Goal: Information Seeking & Learning: Learn about a topic

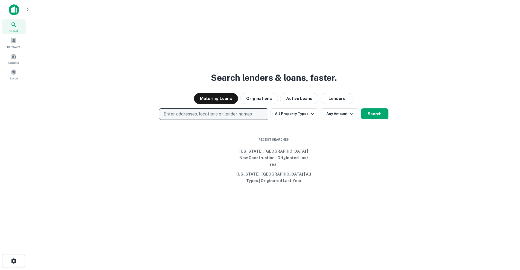
click at [200, 115] on p "Enter addresses, locations or lender names" at bounding box center [207, 114] width 88 height 7
type input "*******"
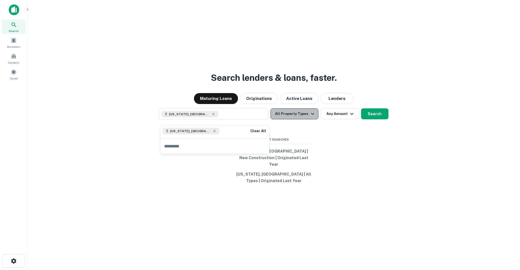
click at [310, 116] on icon "button" at bounding box center [312, 114] width 7 height 7
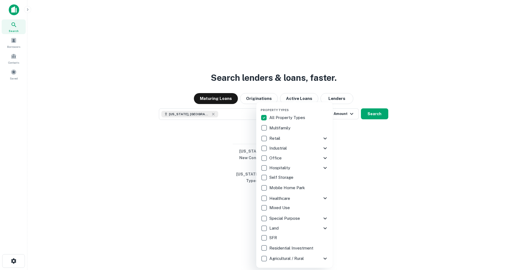
click at [295, 233] on div "SFR" at bounding box center [295, 237] width 68 height 9
click at [393, 214] on div at bounding box center [262, 135] width 525 height 270
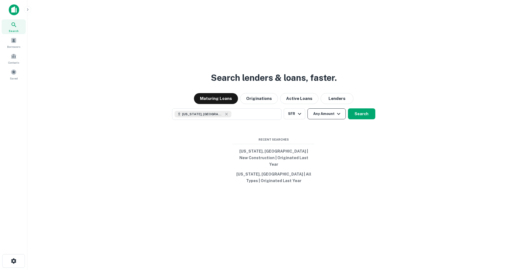
click at [335, 117] on icon "button" at bounding box center [338, 114] width 7 height 7
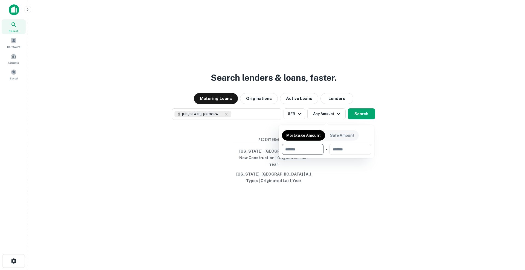
click at [400, 129] on div at bounding box center [262, 135] width 525 height 270
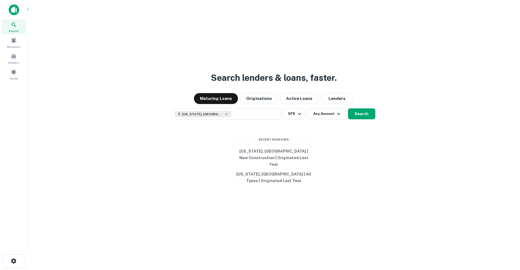
drag, startPoint x: 360, startPoint y: 119, endPoint x: 363, endPoint y: 120, distance: 3.5
click at [361, 119] on button "Search" at bounding box center [361, 114] width 27 height 11
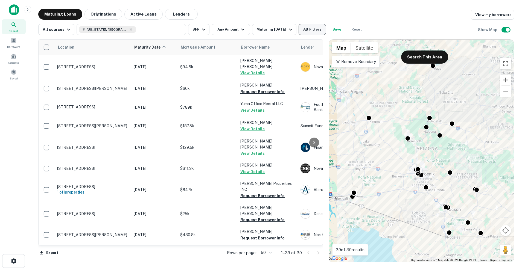
click at [315, 29] on button "All Filters" at bounding box center [312, 29] width 27 height 11
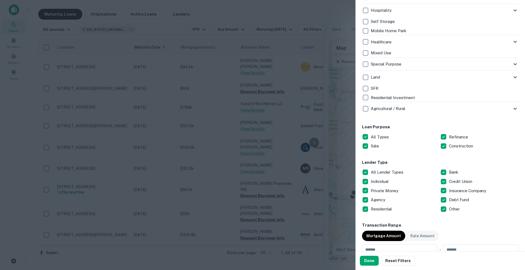
scroll to position [239, 0]
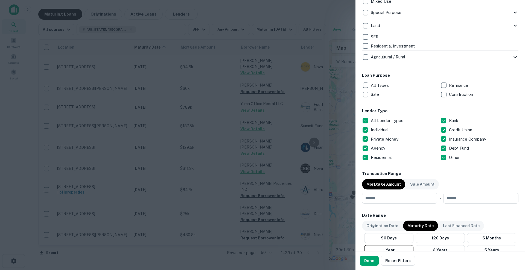
click at [459, 93] on p "Construction" at bounding box center [461, 94] width 25 height 7
click at [388, 183] on p "Mortgage Amount" at bounding box center [383, 185] width 34 height 6
click at [363, 264] on button "Done" at bounding box center [369, 261] width 19 height 10
click at [367, 261] on button "Done" at bounding box center [369, 261] width 19 height 10
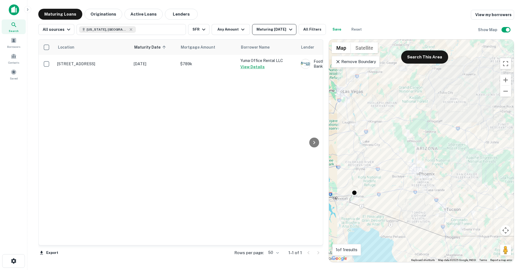
click at [260, 31] on div "Maturing [DATE]" at bounding box center [274, 29] width 37 height 7
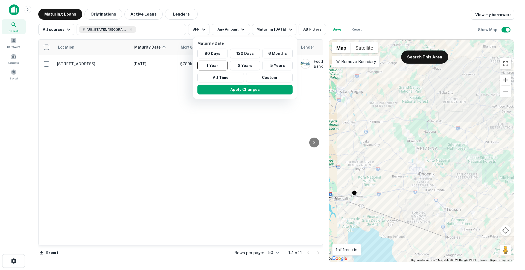
click at [103, 14] on div at bounding box center [262, 135] width 525 height 270
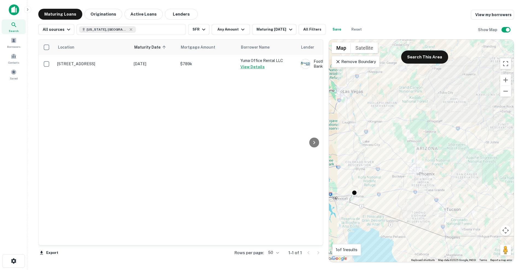
click at [95, 11] on button "Originations" at bounding box center [103, 14] width 38 height 11
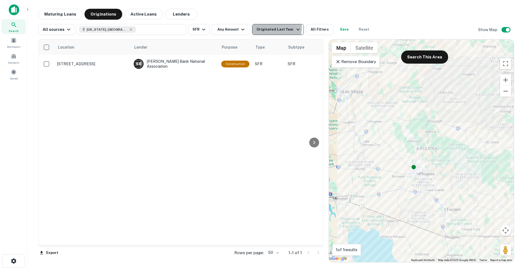
click at [274, 28] on div "Originated Last Year" at bounding box center [278, 29] width 45 height 7
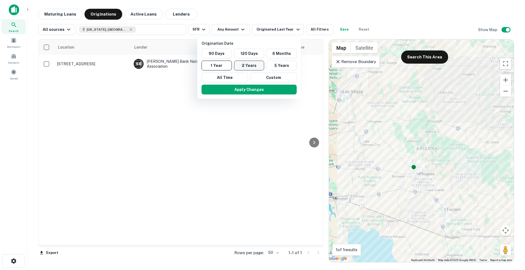
click at [254, 69] on button "2 Years" at bounding box center [249, 66] width 30 height 10
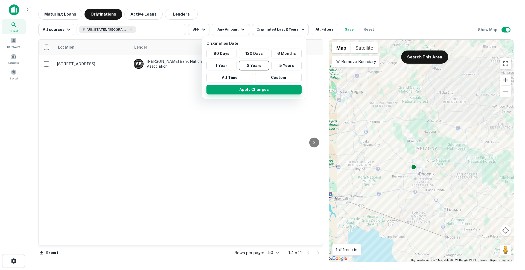
click at [254, 90] on button "Apply Changes" at bounding box center [253, 90] width 95 height 10
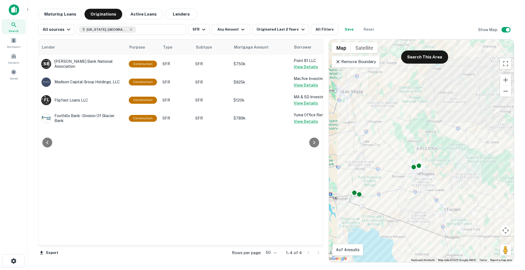
scroll to position [0, 100]
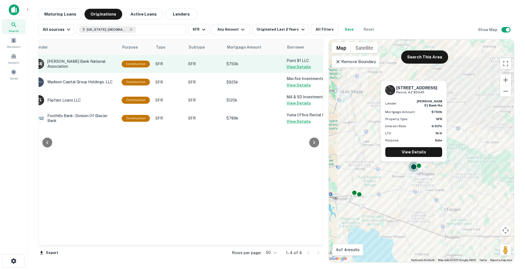
click at [301, 66] on button "View Details" at bounding box center [299, 67] width 24 height 7
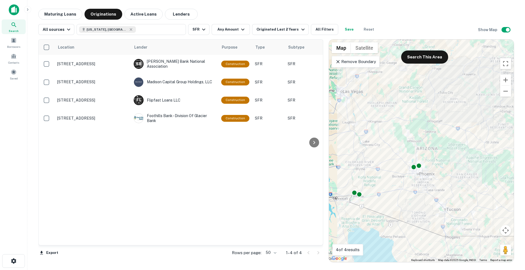
scroll to position [0, 254]
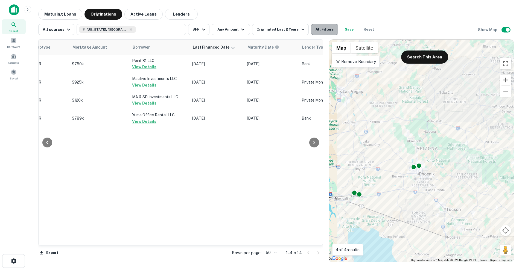
click at [322, 30] on button "All Filters" at bounding box center [324, 29] width 27 height 11
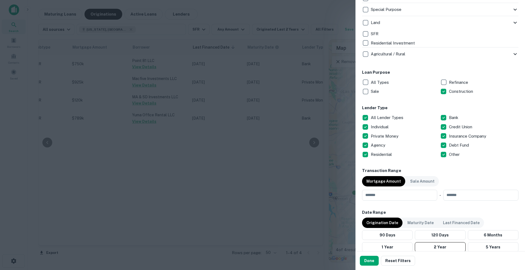
scroll to position [342, 0]
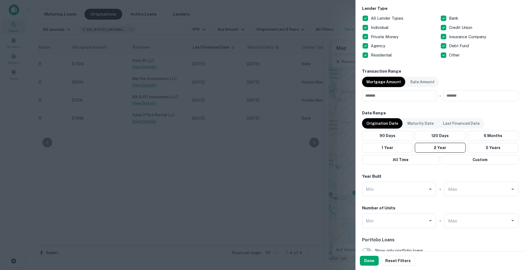
click at [323, 155] on div at bounding box center [262, 135] width 525 height 270
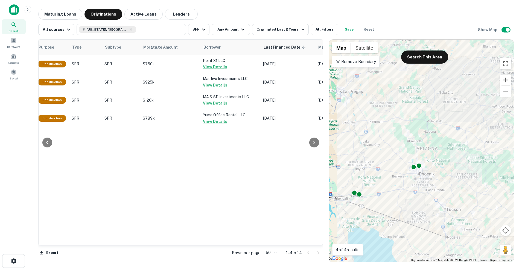
scroll to position [0, 162]
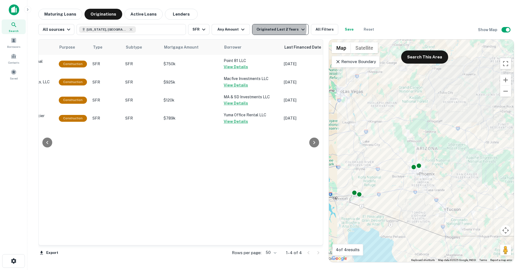
click at [274, 28] on div "Originated Last 2 Years" at bounding box center [280, 29] width 49 height 7
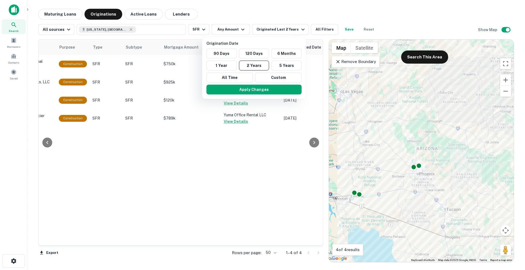
click at [199, 31] on div at bounding box center [262, 135] width 525 height 270
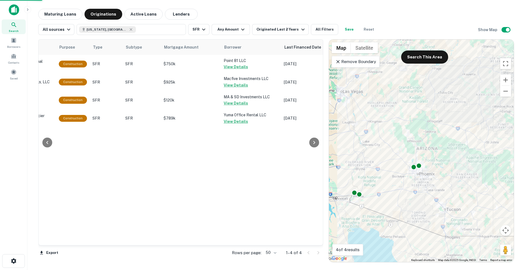
click at [201, 31] on div "Origination Date 90 Days 120 Days 6 Months 1 Year 2 Years 5 Years All Time Cust…" at bounding box center [262, 135] width 525 height 270
click at [201, 31] on icon "button" at bounding box center [203, 29] width 7 height 7
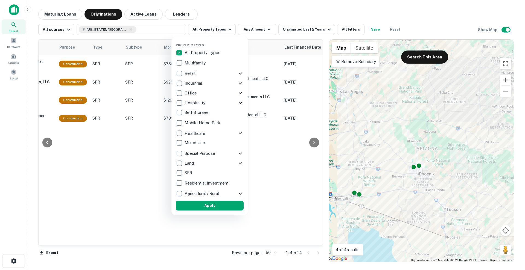
click at [198, 65] on p "Multifamily" at bounding box center [196, 63] width 22 height 7
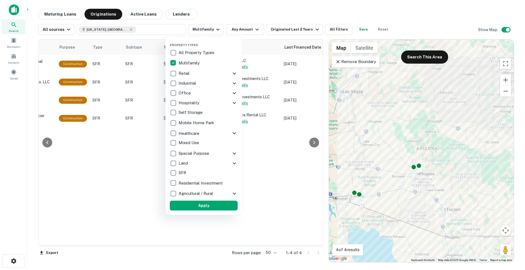
click at [199, 202] on button "Apply" at bounding box center [204, 206] width 68 height 10
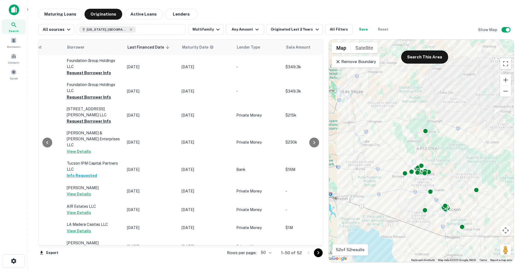
scroll to position [0, 340]
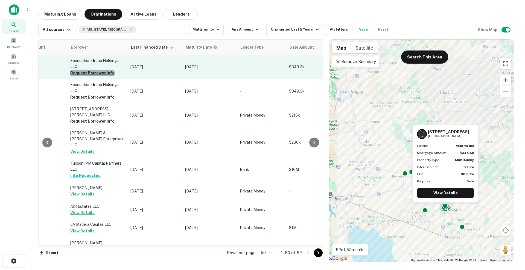
click at [100, 73] on button "Request Borrower Info" at bounding box center [92, 73] width 44 height 7
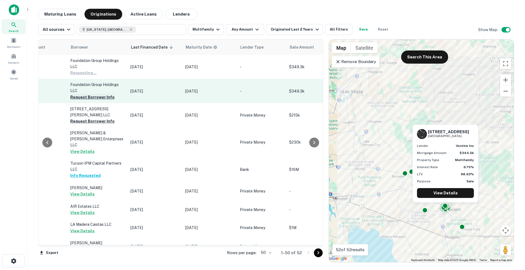
click at [102, 97] on button "Request Borrower Info" at bounding box center [92, 97] width 44 height 7
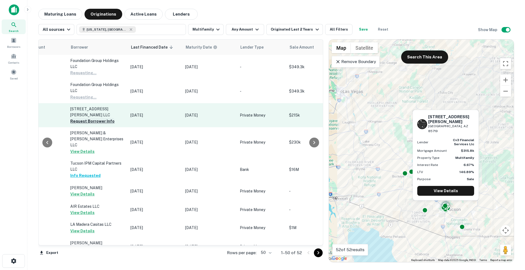
click at [104, 118] on button "Request Borrower Info" at bounding box center [92, 121] width 44 height 7
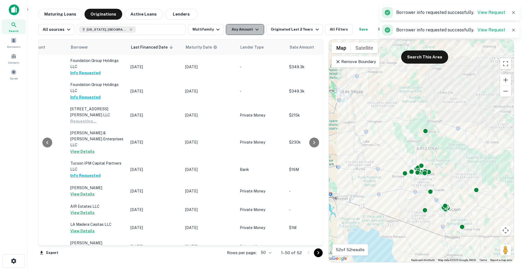
click at [243, 27] on button "Any Amount" at bounding box center [245, 29] width 38 height 11
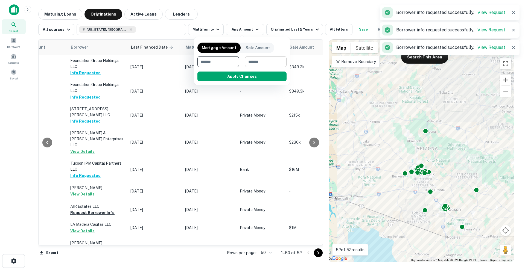
click at [259, 63] on input "number" at bounding box center [264, 61] width 38 height 11
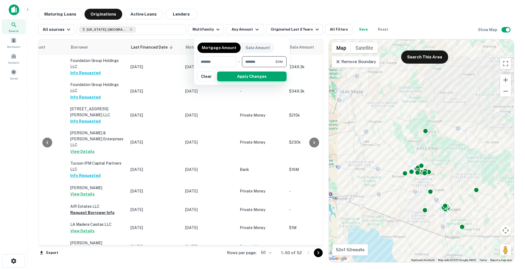
type input "*******"
click at [256, 77] on button "Apply Changes" at bounding box center [251, 77] width 69 height 10
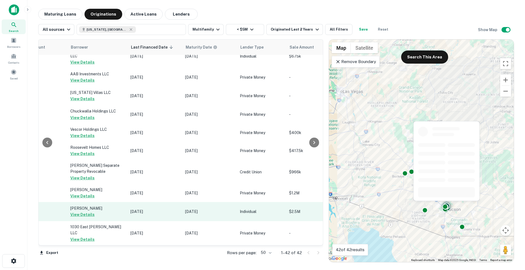
scroll to position [631, 340]
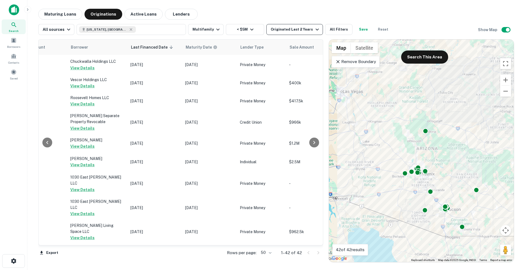
click at [302, 32] on div "Originated Last 2 Years" at bounding box center [295, 29] width 49 height 7
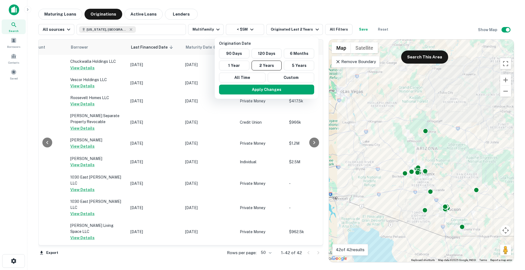
click at [109, 30] on div at bounding box center [262, 135] width 525 height 270
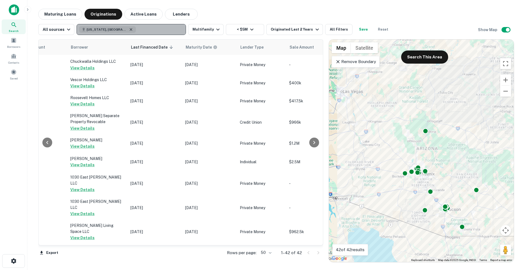
click at [129, 28] on icon "button" at bounding box center [131, 29] width 4 height 4
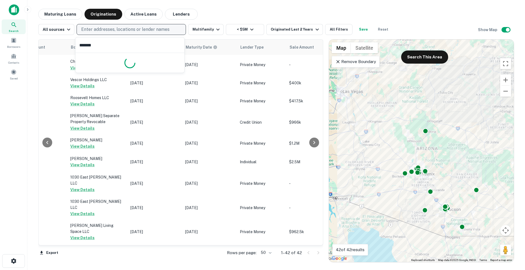
type input "********"
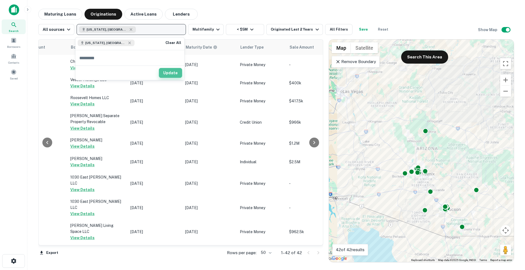
click at [181, 72] on button "Update" at bounding box center [170, 73] width 23 height 10
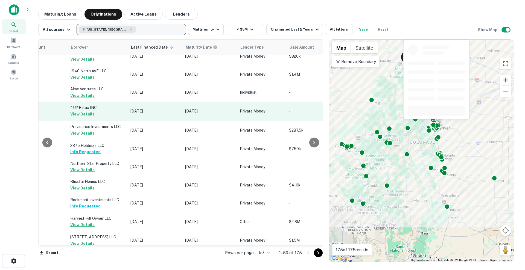
scroll to position [460, 340]
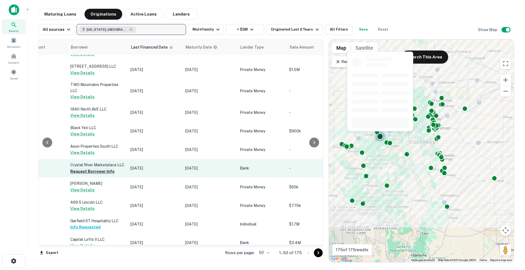
click at [97, 175] on button "Request Borrower Info" at bounding box center [92, 171] width 44 height 7
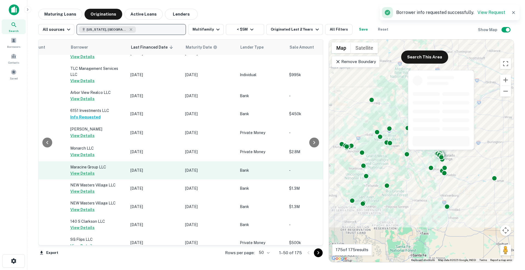
scroll to position [0, 340]
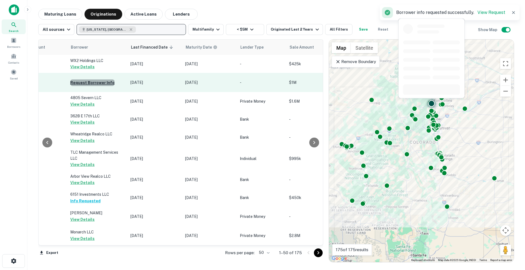
click at [100, 80] on button "Request Borrower Info" at bounding box center [92, 83] width 44 height 7
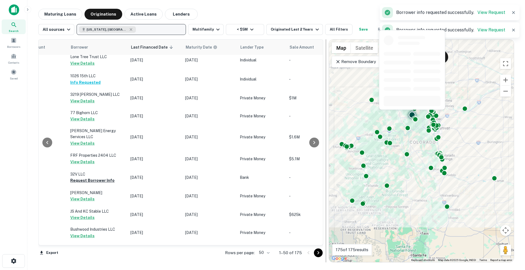
scroll to position [718, 340]
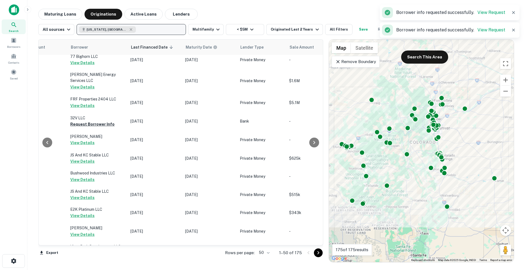
click at [320, 253] on icon "Go to next page" at bounding box center [318, 253] width 7 height 7
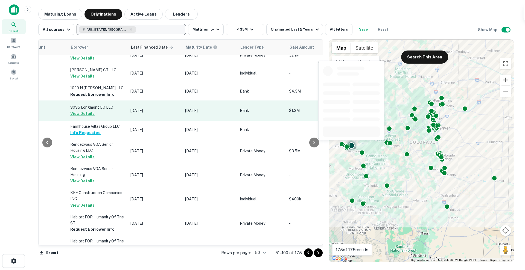
scroll to position [68, 340]
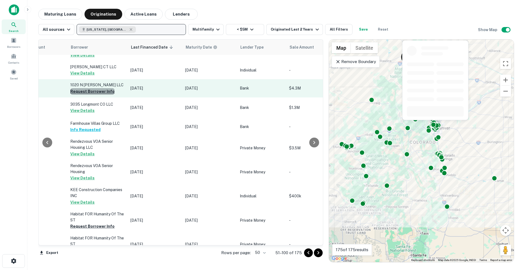
click at [104, 92] on button "Request Borrower Info" at bounding box center [92, 91] width 44 height 7
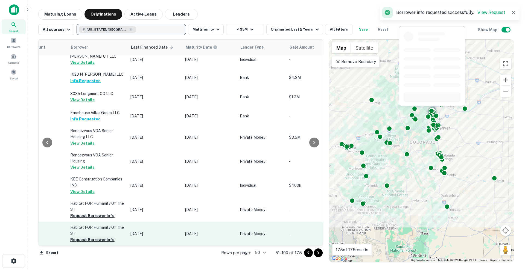
scroll to position [137, 340]
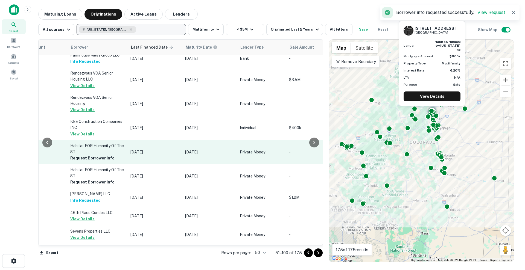
click at [99, 151] on p "Habitat FOR Humanity Of The ST" at bounding box center [97, 149] width 55 height 12
click at [99, 156] on button "Request Borrower Info" at bounding box center [92, 158] width 44 height 7
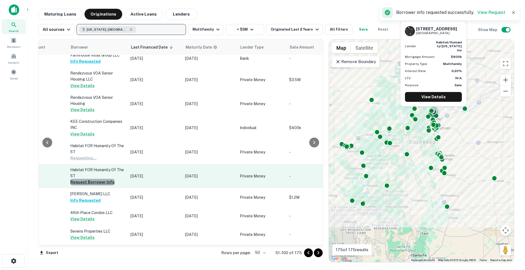
click at [100, 179] on button "Request Borrower Info" at bounding box center [92, 182] width 44 height 7
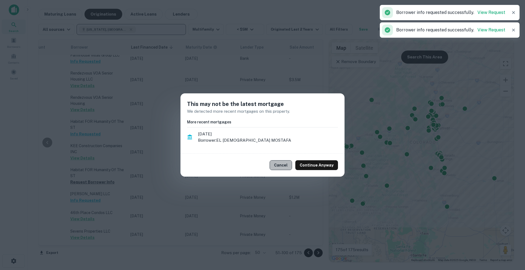
click at [289, 165] on button "Cancel" at bounding box center [281, 165] width 22 height 10
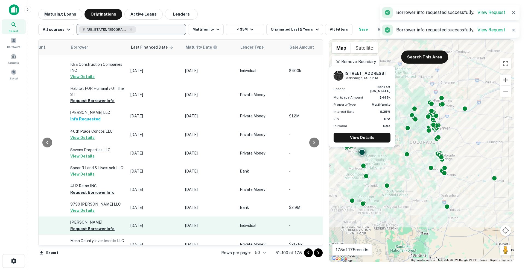
scroll to position [273, 340]
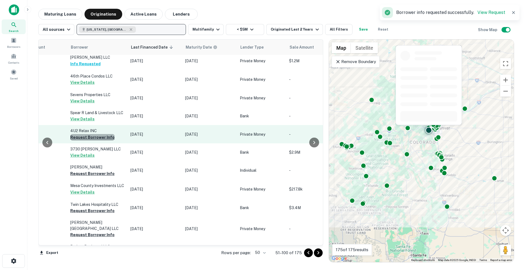
click at [101, 134] on button "Request Borrower Info" at bounding box center [92, 137] width 44 height 7
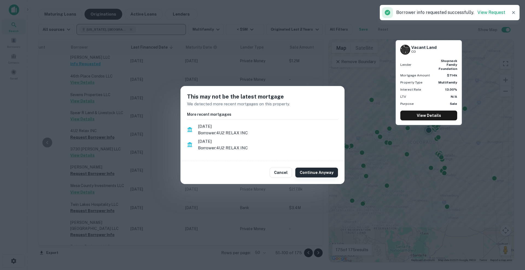
click at [306, 174] on button "Continue Anyway" at bounding box center [316, 173] width 43 height 10
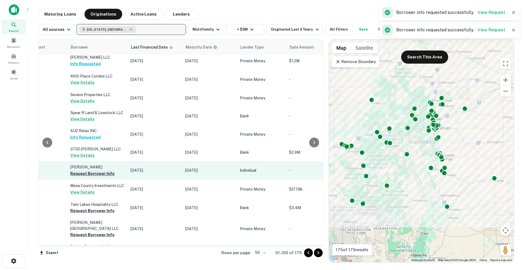
click at [87, 172] on button "Request Borrower Info" at bounding box center [92, 174] width 44 height 7
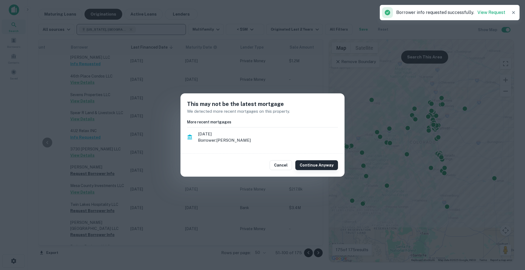
click at [318, 167] on button "Continue Anyway" at bounding box center [316, 165] width 43 height 10
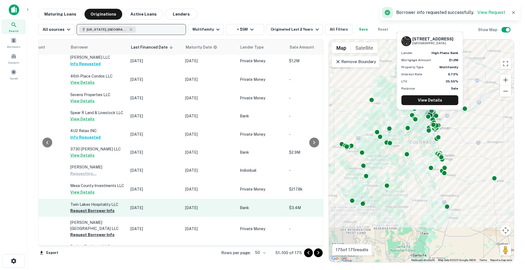
click at [102, 208] on button "Request Borrower Info" at bounding box center [92, 211] width 44 height 7
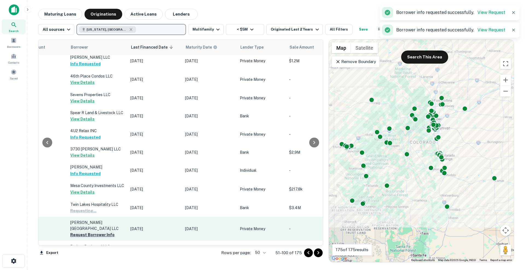
click at [97, 232] on button "Request Borrower Info" at bounding box center [92, 235] width 44 height 7
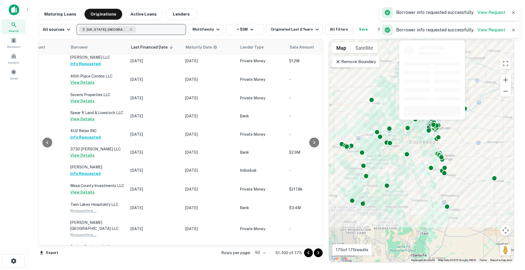
scroll to position [376, 340]
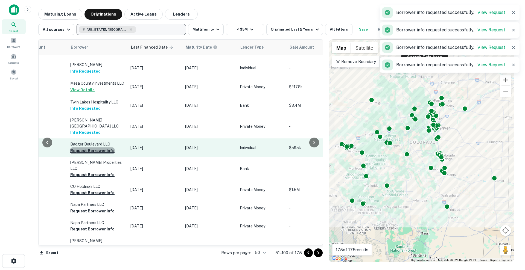
click at [106, 148] on button "Request Borrower Info" at bounding box center [92, 151] width 44 height 7
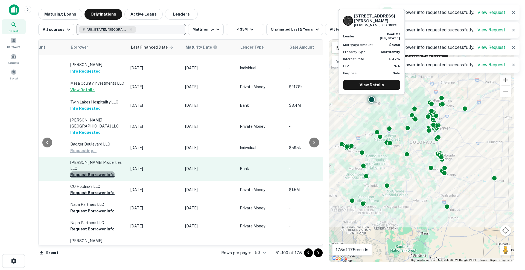
click at [100, 172] on button "Request Borrower Info" at bounding box center [92, 175] width 44 height 7
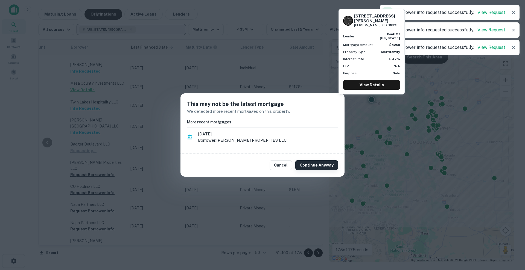
click at [314, 169] on button "Continue Anyway" at bounding box center [316, 165] width 43 height 10
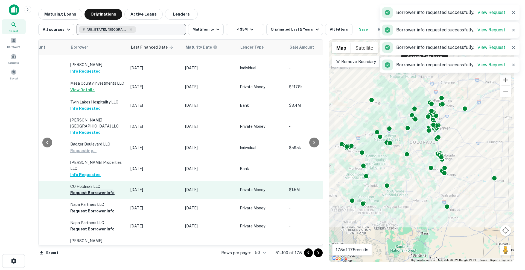
click at [104, 190] on button "Request Borrower Info" at bounding box center [92, 193] width 44 height 7
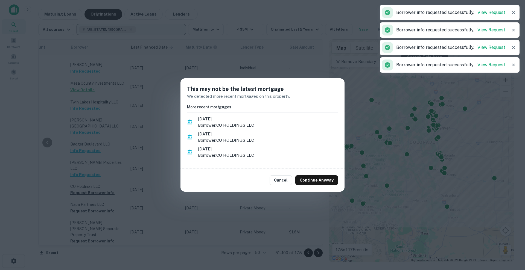
click at [339, 179] on div "Cancel Continue Anyway" at bounding box center [262, 180] width 164 height 23
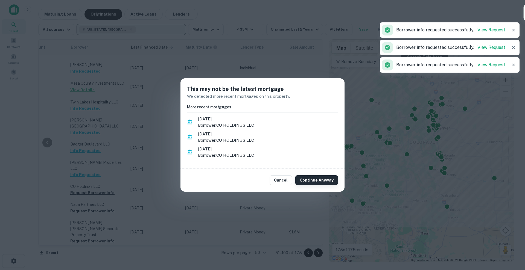
drag, startPoint x: 334, startPoint y: 179, endPoint x: 330, endPoint y: 177, distance: 4.4
click at [334, 179] on button "Continue Anyway" at bounding box center [316, 181] width 43 height 10
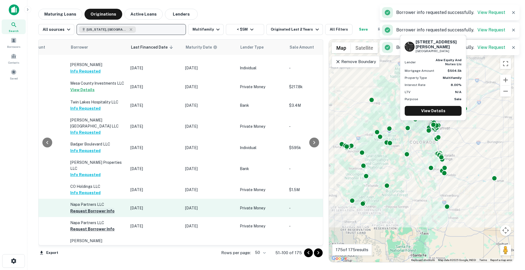
click at [100, 208] on button "Request Borrower Info" at bounding box center [92, 211] width 44 height 7
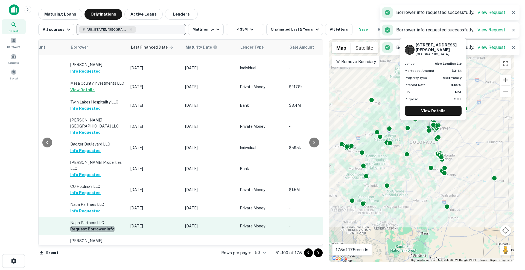
click at [100, 226] on button "Request Borrower Info" at bounding box center [92, 229] width 44 height 7
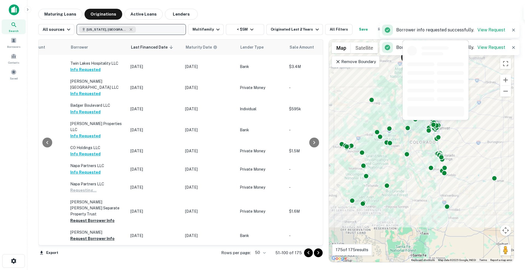
scroll to position [444, 340]
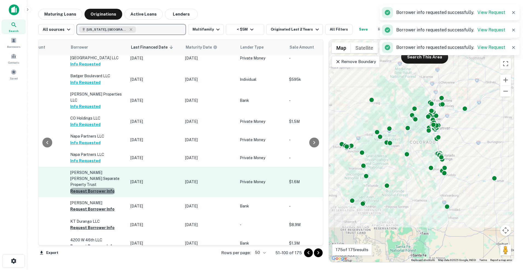
click at [100, 188] on button "Request Borrower Info" at bounding box center [92, 191] width 44 height 7
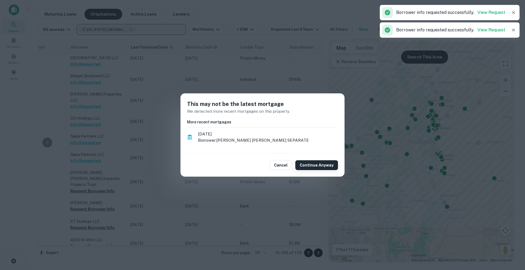
click at [307, 163] on button "Continue Anyway" at bounding box center [316, 165] width 43 height 10
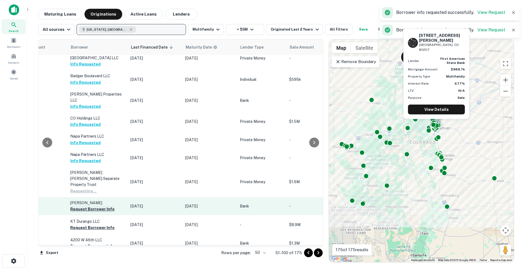
click at [96, 206] on button "Request Borrower Info" at bounding box center [92, 209] width 44 height 7
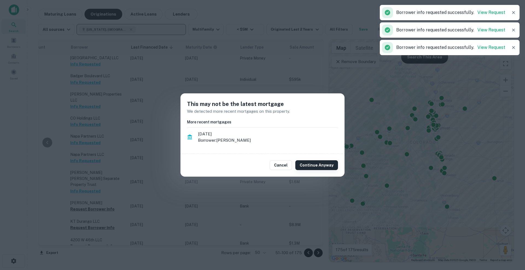
click at [321, 164] on button "Continue Anyway" at bounding box center [316, 165] width 43 height 10
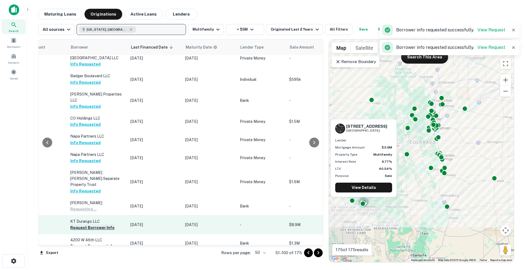
click at [91, 225] on button "Request Borrower Info" at bounding box center [92, 228] width 44 height 7
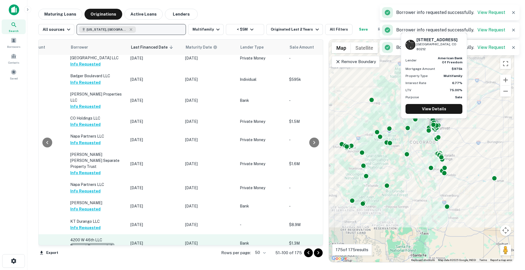
drag, startPoint x: 102, startPoint y: 226, endPoint x: 105, endPoint y: 226, distance: 3.3
click at [102, 243] on button "Request Borrower Info" at bounding box center [92, 246] width 44 height 7
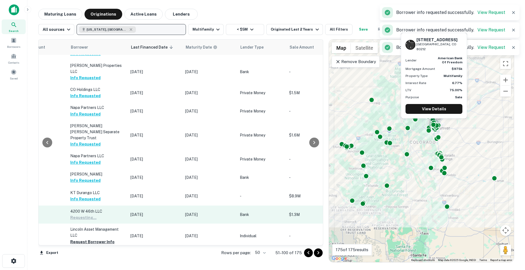
scroll to position [513, 340]
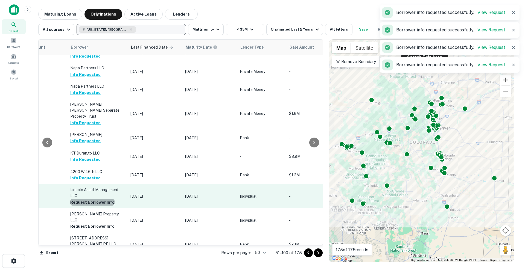
click at [98, 199] on button "Request Borrower Info" at bounding box center [92, 202] width 44 height 7
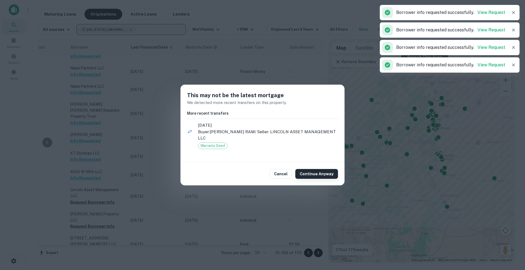
click at [304, 178] on button "Continue Anyway" at bounding box center [316, 174] width 43 height 10
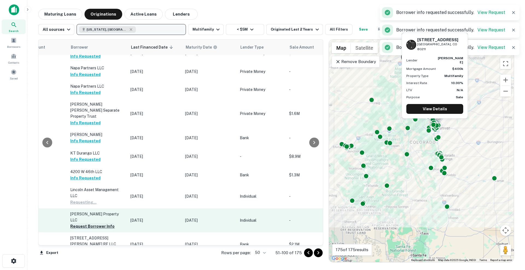
click at [103, 223] on button "Request Borrower Info" at bounding box center [92, 226] width 44 height 7
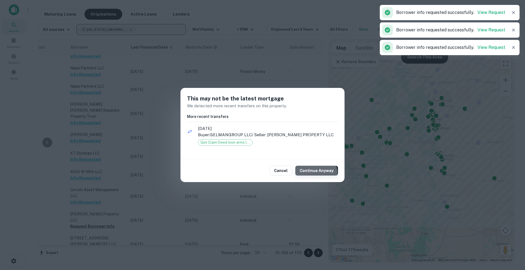
click at [315, 174] on button "Continue Anyway" at bounding box center [316, 171] width 43 height 10
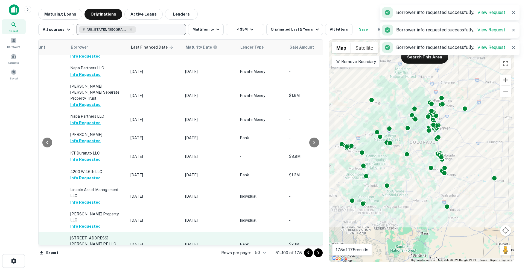
click at [93, 247] on button "Request Borrower Info" at bounding box center [92, 250] width 44 height 7
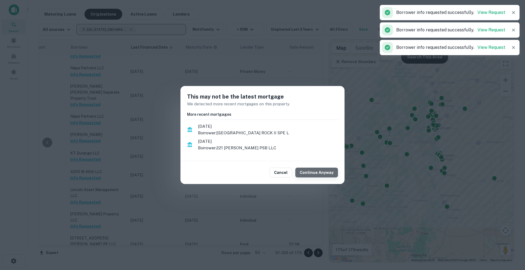
click at [322, 173] on button "Continue Anyway" at bounding box center [316, 173] width 43 height 10
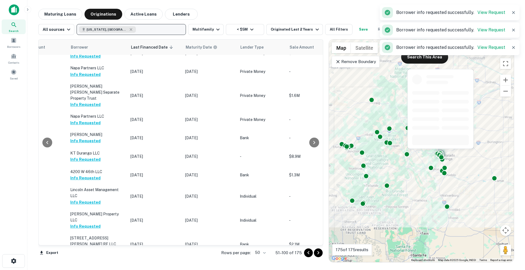
click at [107, 270] on button "Request Borrower Info" at bounding box center [92, 275] width 44 height 7
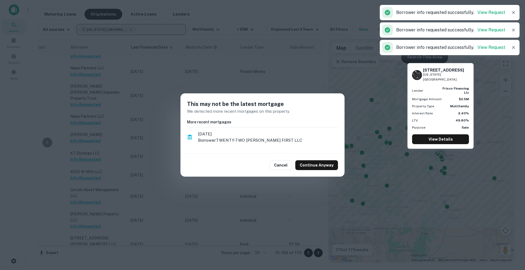
click at [339, 164] on div "Cancel Continue Anyway" at bounding box center [262, 165] width 164 height 23
click at [334, 160] on div "Cancel Continue Anyway" at bounding box center [262, 165] width 164 height 23
drag, startPoint x: 331, startPoint y: 163, endPoint x: 323, endPoint y: 165, distance: 7.6
click at [331, 164] on button "Continue Anyway" at bounding box center [316, 165] width 43 height 10
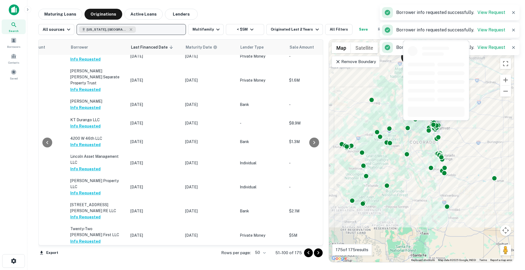
scroll to position [649, 340]
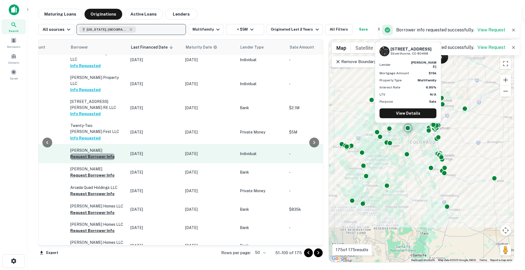
click at [105, 154] on button "Request Borrower Info" at bounding box center [92, 157] width 44 height 7
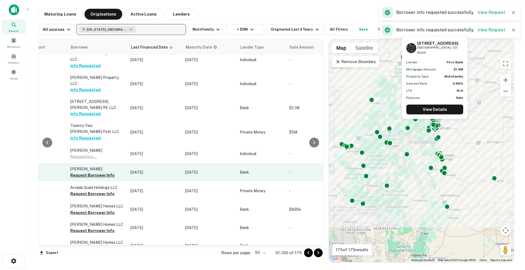
click at [104, 172] on button "Request Borrower Info" at bounding box center [92, 175] width 44 height 7
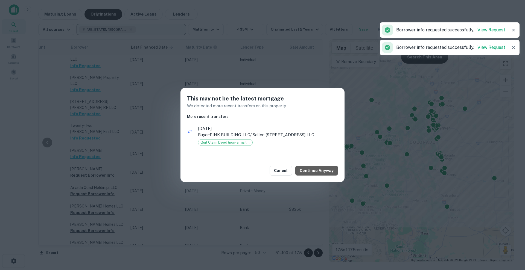
drag, startPoint x: 324, startPoint y: 171, endPoint x: 178, endPoint y: 146, distance: 147.9
click at [324, 171] on button "Continue Anyway" at bounding box center [316, 171] width 43 height 10
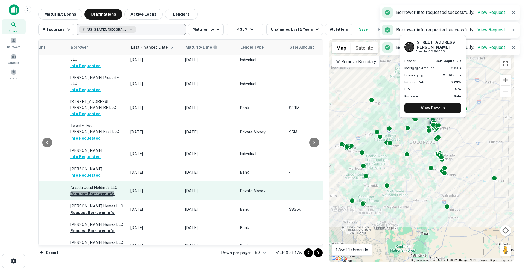
click at [89, 191] on button "Request Borrower Info" at bounding box center [92, 194] width 44 height 7
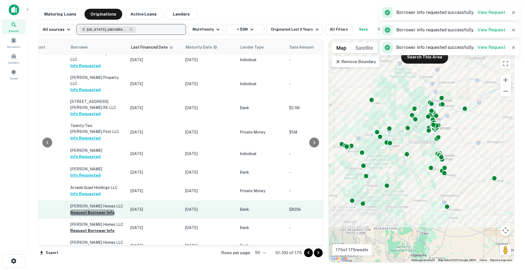
click at [101, 210] on button "Request Borrower Info" at bounding box center [92, 213] width 44 height 7
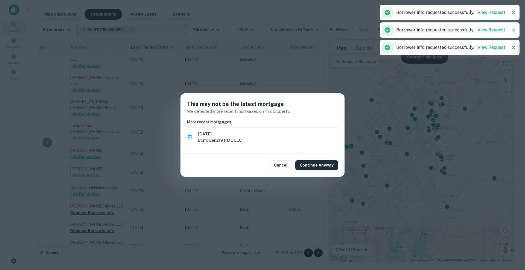
click at [331, 167] on button "Continue Anyway" at bounding box center [316, 165] width 43 height 10
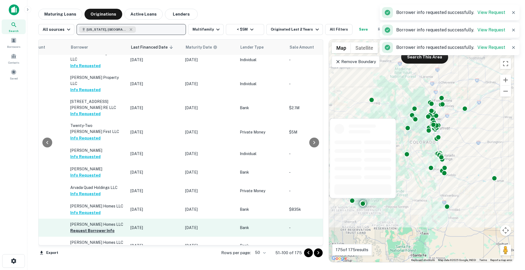
click at [98, 228] on button "Request Borrower Info" at bounding box center [92, 231] width 44 height 7
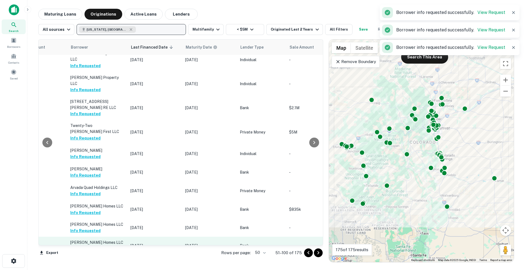
click at [102, 246] on button "Request Borrower Info" at bounding box center [92, 249] width 44 height 7
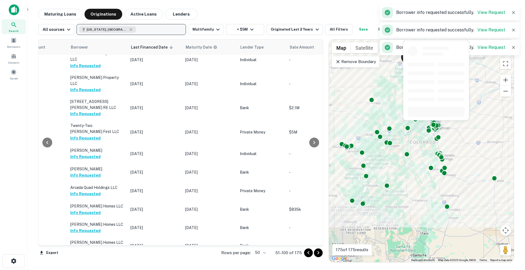
click at [94, 264] on button "Request Borrower Info" at bounding box center [92, 267] width 44 height 7
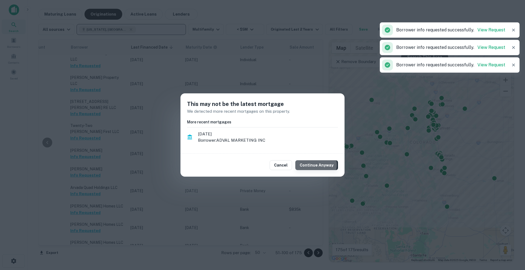
click at [317, 165] on button "Continue Anyway" at bounding box center [316, 165] width 43 height 10
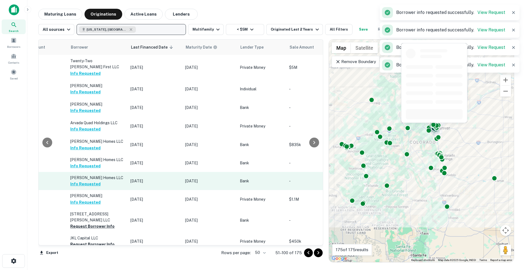
scroll to position [752, 340]
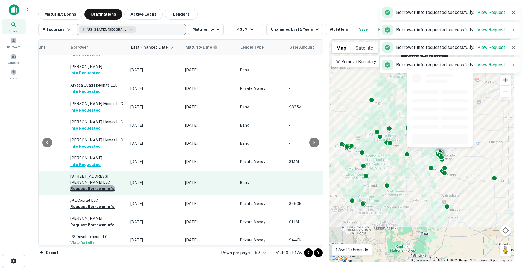
click at [99, 186] on button "Request Borrower Info" at bounding box center [92, 189] width 44 height 7
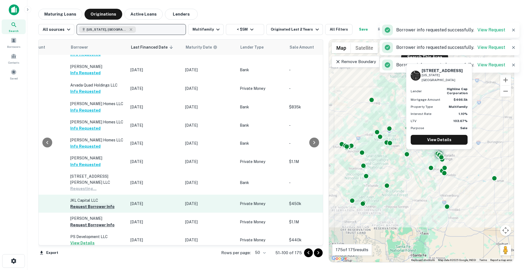
click at [99, 204] on button "Request Borrower Info" at bounding box center [92, 207] width 44 height 7
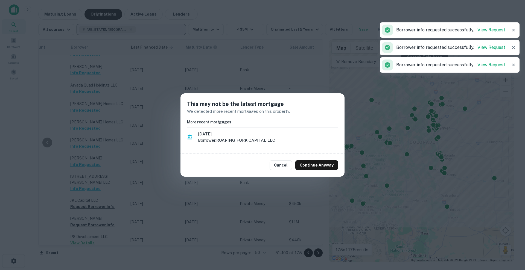
drag, startPoint x: 317, startPoint y: 170, endPoint x: 307, endPoint y: 170, distance: 9.6
click at [317, 170] on div "Cancel Continue Anyway" at bounding box center [262, 165] width 164 height 23
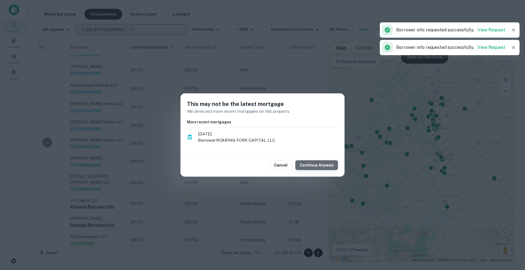
drag, startPoint x: 333, startPoint y: 166, endPoint x: 323, endPoint y: 166, distance: 10.1
click at [331, 166] on button "Continue Anyway" at bounding box center [316, 165] width 43 height 10
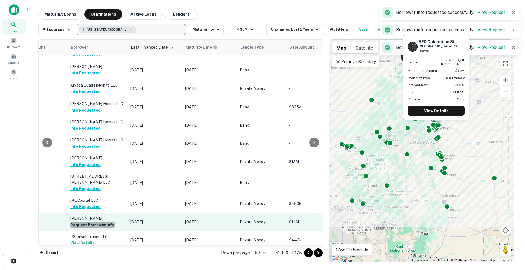
click at [101, 222] on button "Request Borrower Info" at bounding box center [92, 225] width 44 height 7
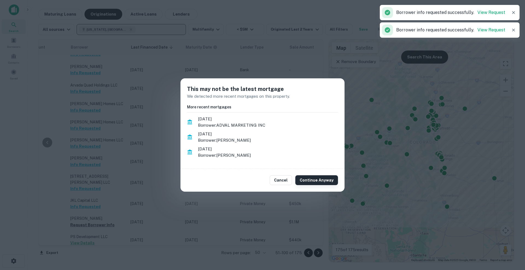
click at [324, 184] on button "Continue Anyway" at bounding box center [316, 181] width 43 height 10
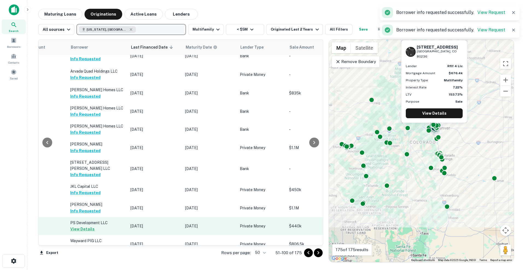
scroll to position [772, 340]
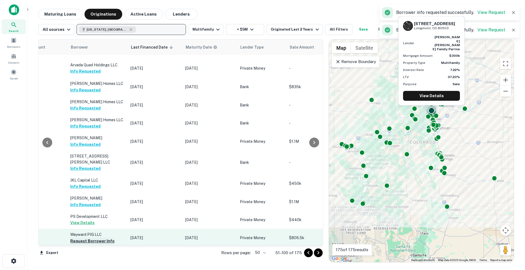
click at [104, 238] on button "Request Borrower Info" at bounding box center [92, 241] width 44 height 7
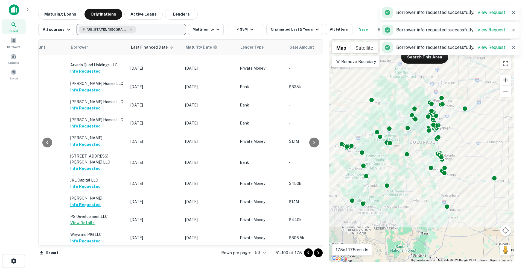
click at [103, 256] on button "Request Borrower Info" at bounding box center [92, 259] width 44 height 7
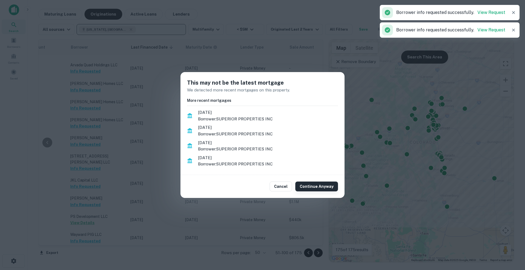
click at [320, 189] on button "Continue Anyway" at bounding box center [316, 187] width 43 height 10
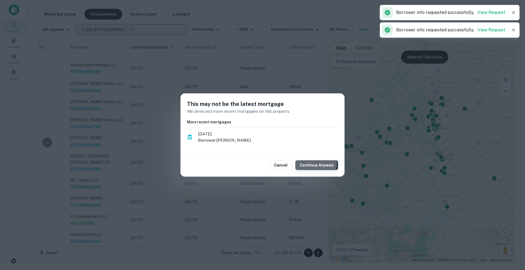
click at [308, 164] on button "Continue Anyway" at bounding box center [316, 165] width 43 height 10
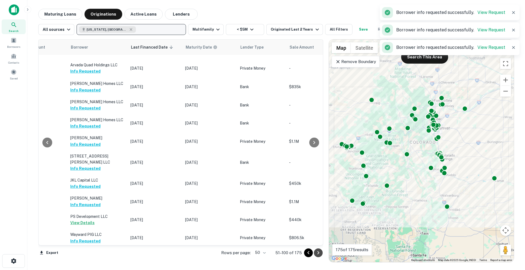
click at [320, 256] on icon "Go to next page" at bounding box center [318, 253] width 7 height 7
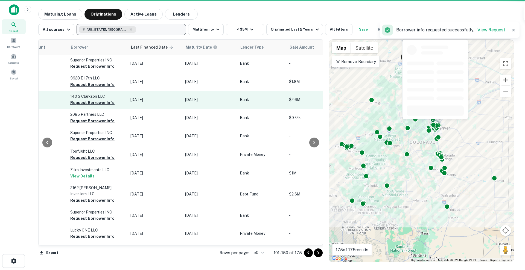
scroll to position [0, 340]
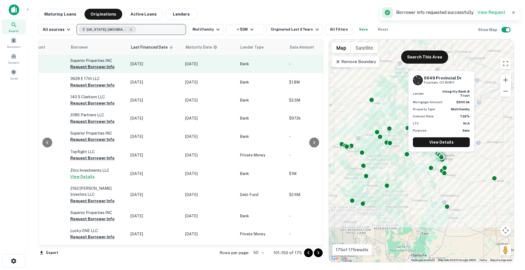
click at [92, 67] on button "Request Borrower Info" at bounding box center [92, 67] width 44 height 7
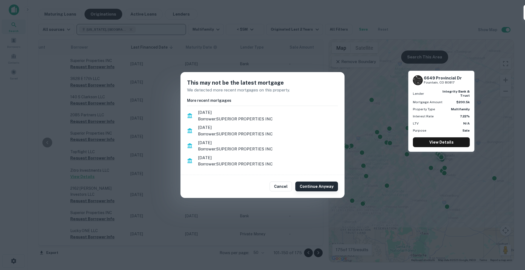
click at [327, 188] on button "Continue Anyway" at bounding box center [316, 187] width 43 height 10
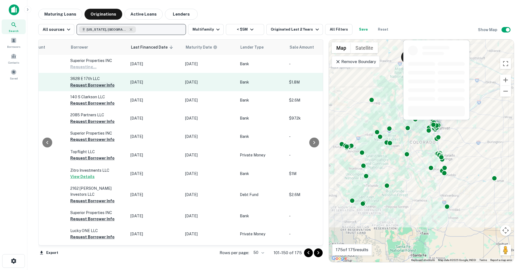
click at [98, 83] on button "Request Borrower Info" at bounding box center [92, 85] width 44 height 7
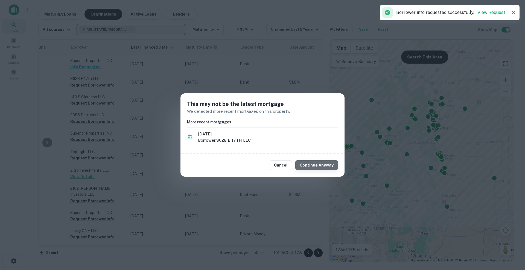
click at [325, 166] on button "Continue Anyway" at bounding box center [316, 165] width 43 height 10
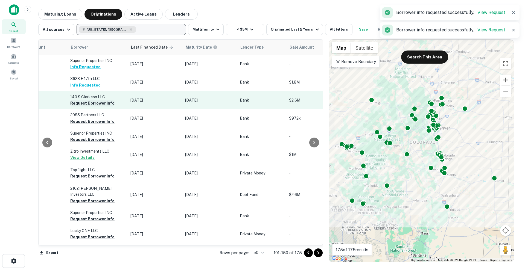
click at [100, 103] on button "Request Borrower Info" at bounding box center [92, 103] width 44 height 7
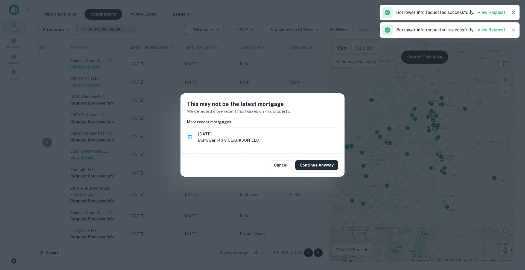
click at [328, 166] on button "Continue Anyway" at bounding box center [316, 165] width 43 height 10
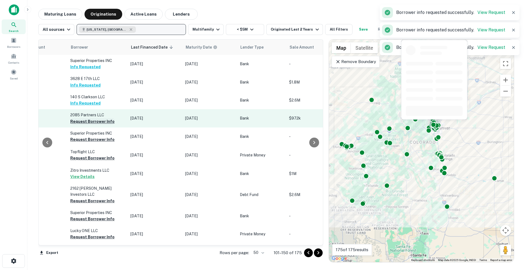
click at [100, 121] on button "Request Borrower Info" at bounding box center [92, 121] width 44 height 7
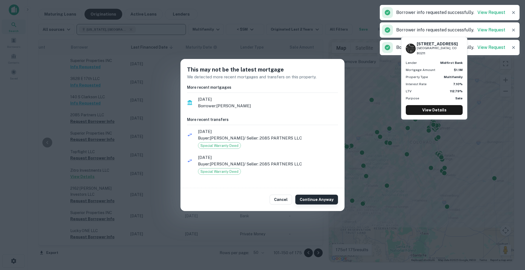
click at [323, 198] on button "Continue Anyway" at bounding box center [316, 200] width 43 height 10
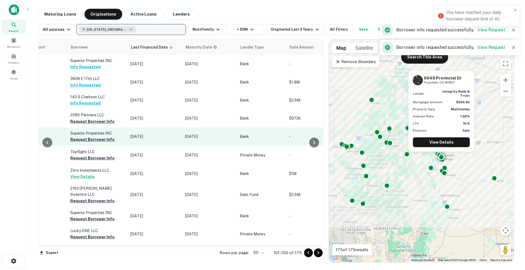
click at [109, 139] on td "Superior Properties INC Request Borrower Info" at bounding box center [98, 137] width 60 height 18
